Goal: Task Accomplishment & Management: Use online tool/utility

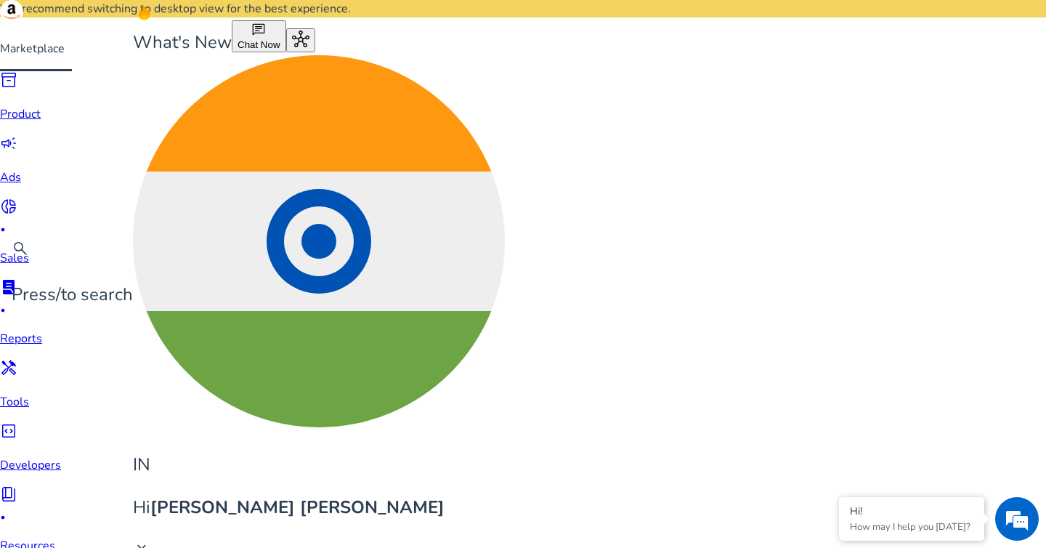
click at [17, 278] on span "lab_profile" at bounding box center [8, 286] width 17 height 17
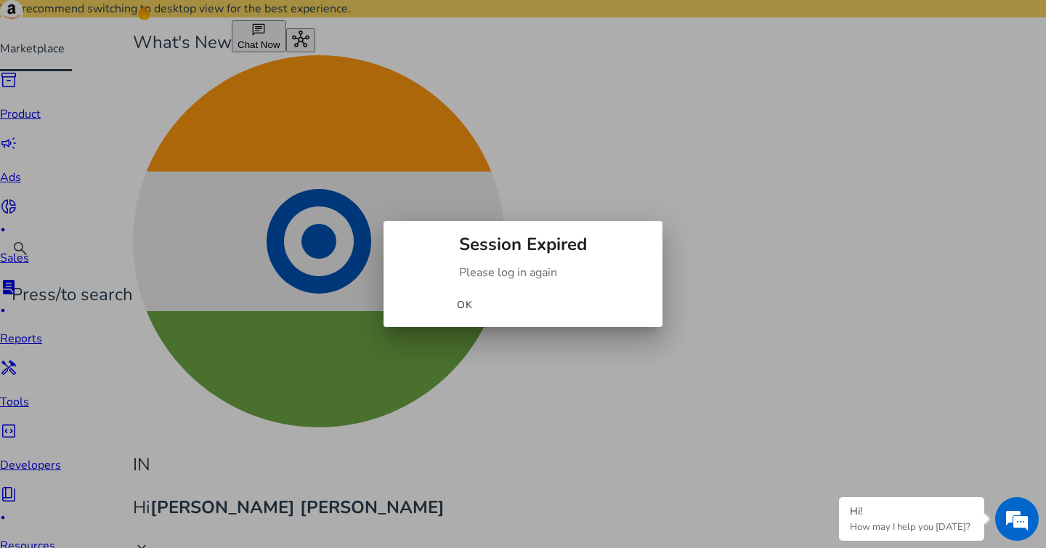
click at [474, 309] on span "OK" at bounding box center [465, 304] width 17 height 15
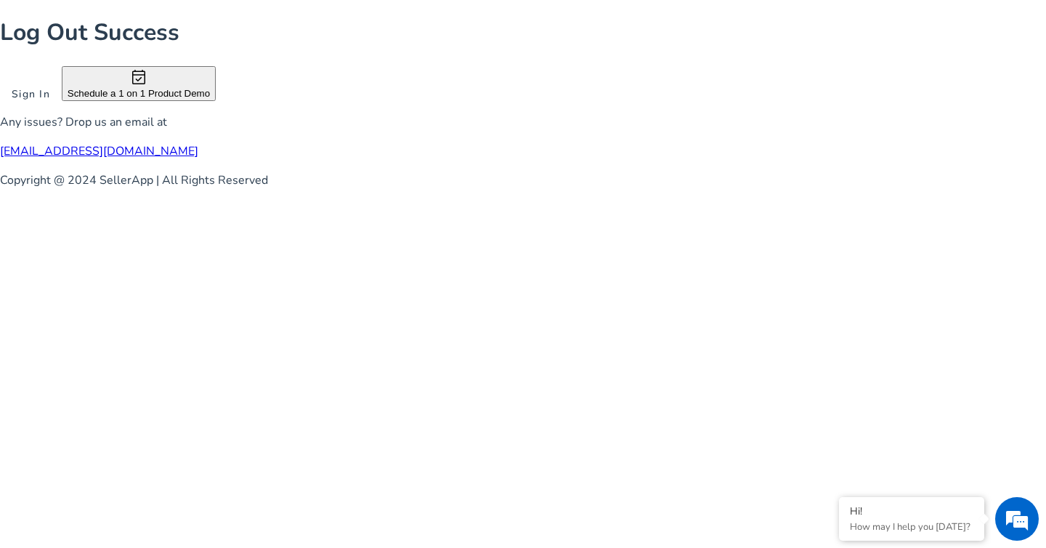
click at [50, 102] on span "Sign In" at bounding box center [31, 93] width 38 height 15
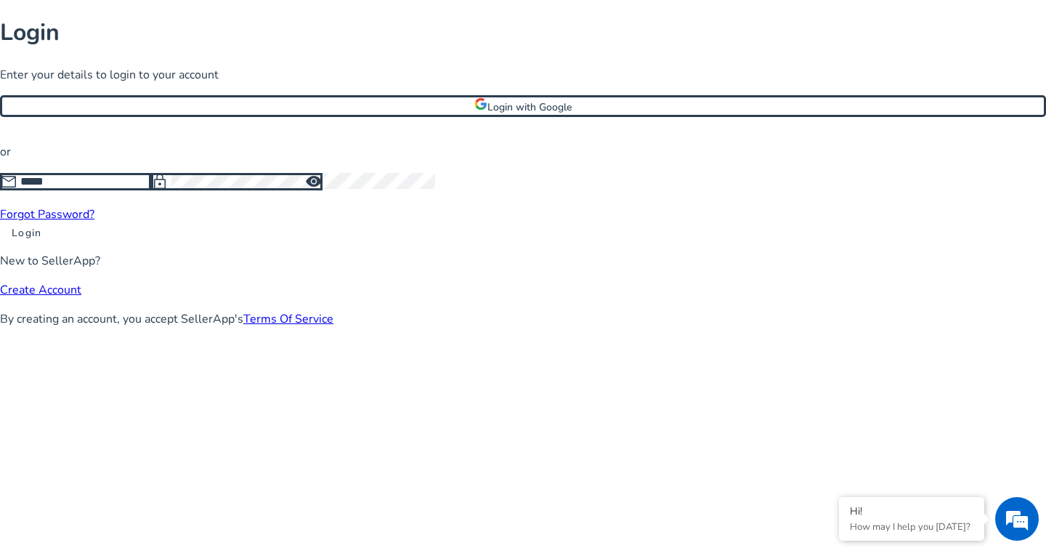
click at [517, 114] on span "Login with Google" at bounding box center [529, 107] width 84 height 14
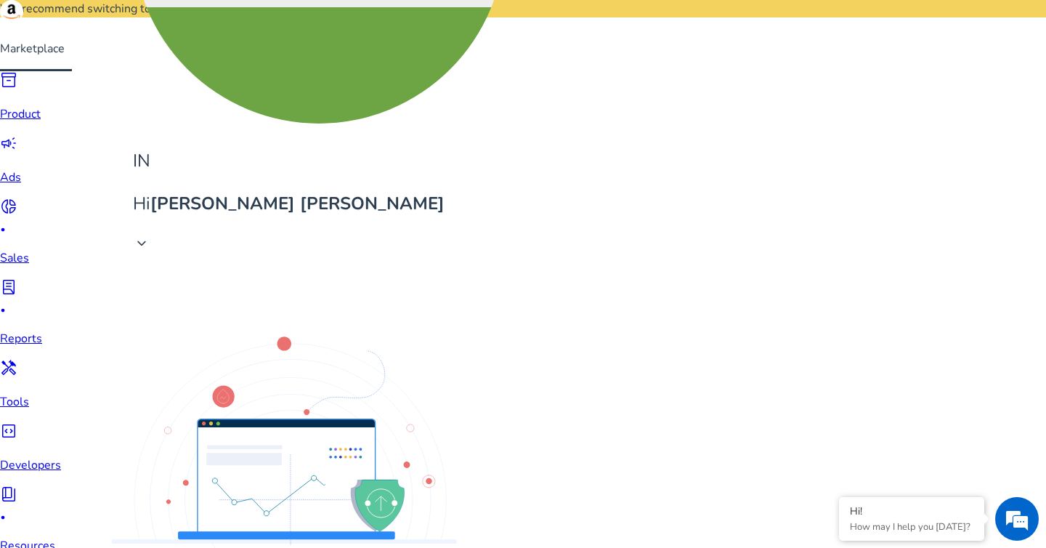
scroll to position [326, 0]
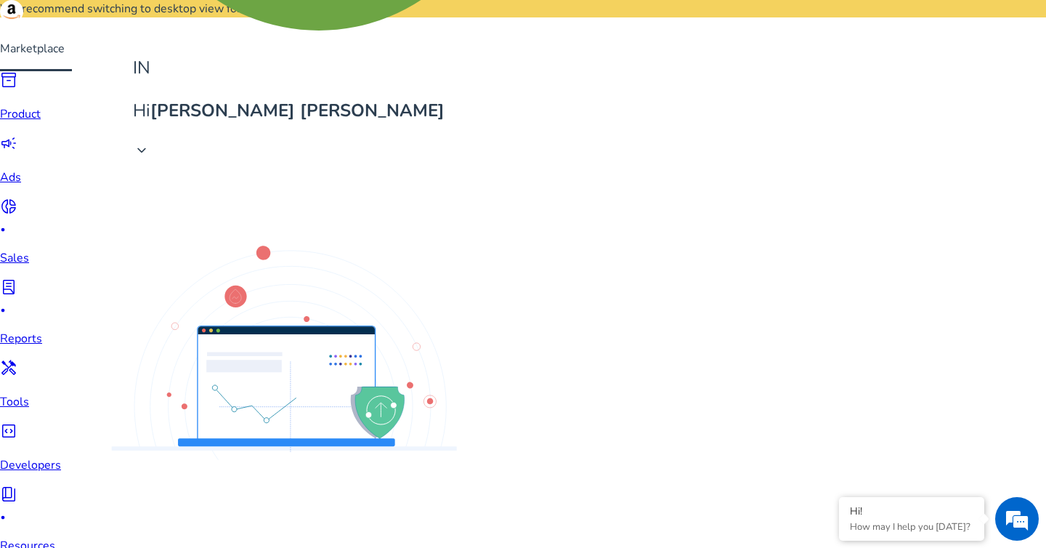
scroll to position [397, 0]
drag, startPoint x: 517, startPoint y: 238, endPoint x: 586, endPoint y: 238, distance: 69.0
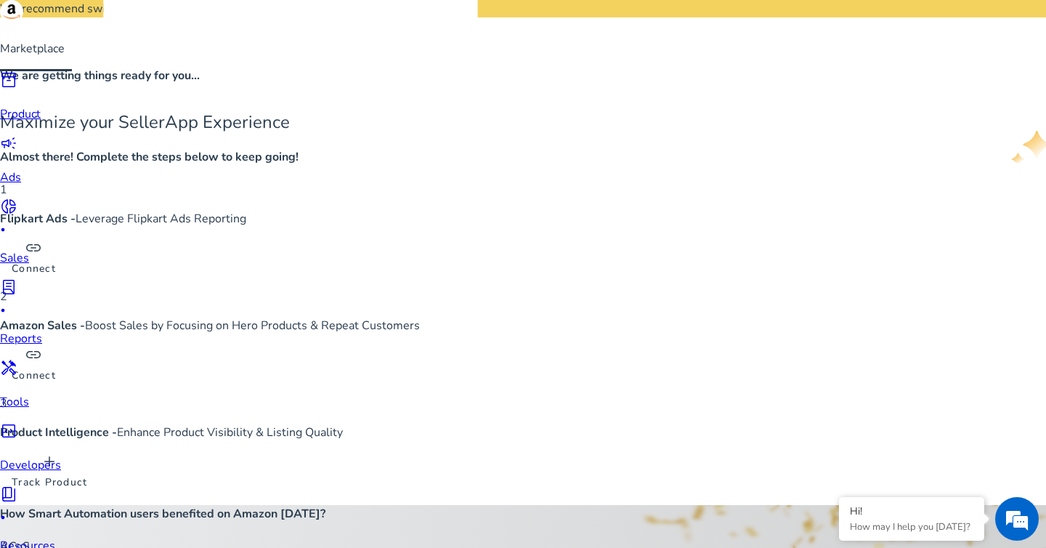
scroll to position [884, 0]
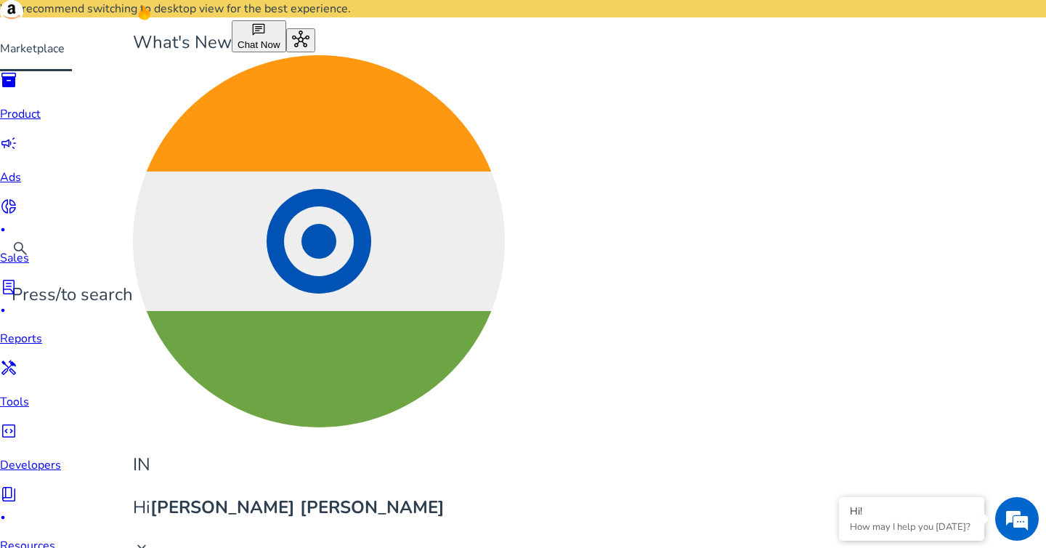
paste input "**********"
type input "**********"
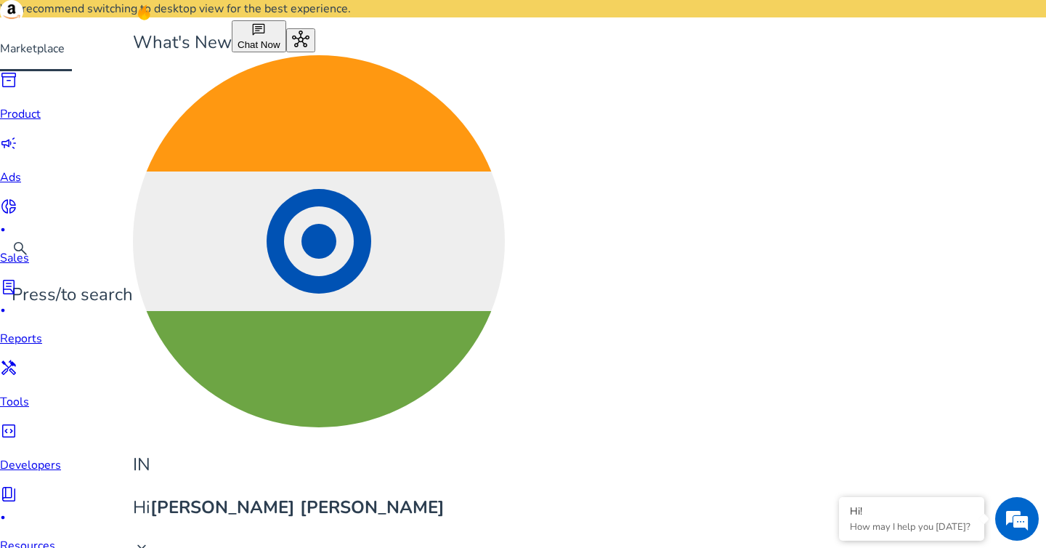
click at [28, 174] on p "Ads" at bounding box center [57, 177] width 115 height 17
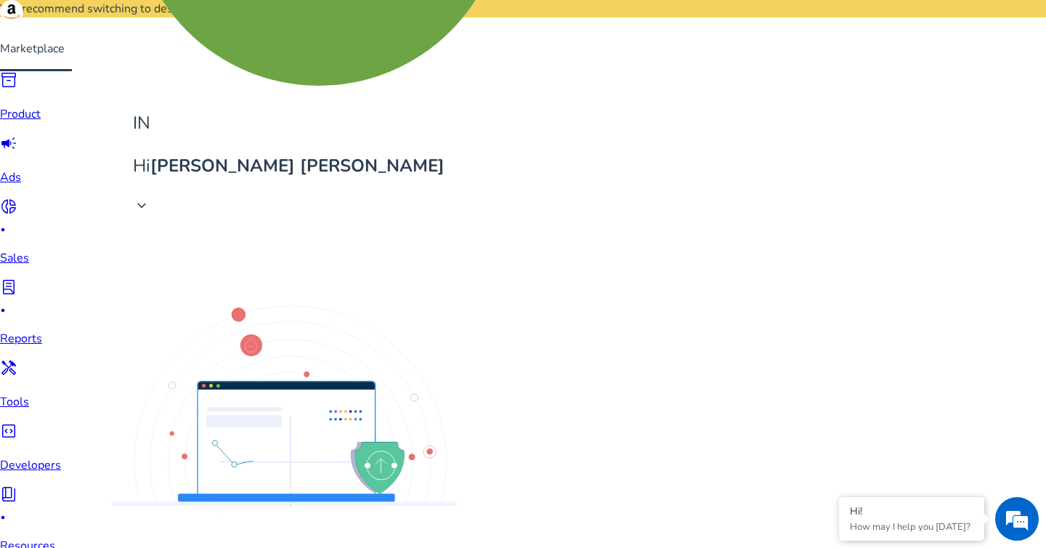
scroll to position [469, 0]
